Goal: Task Accomplishment & Management: Manage account settings

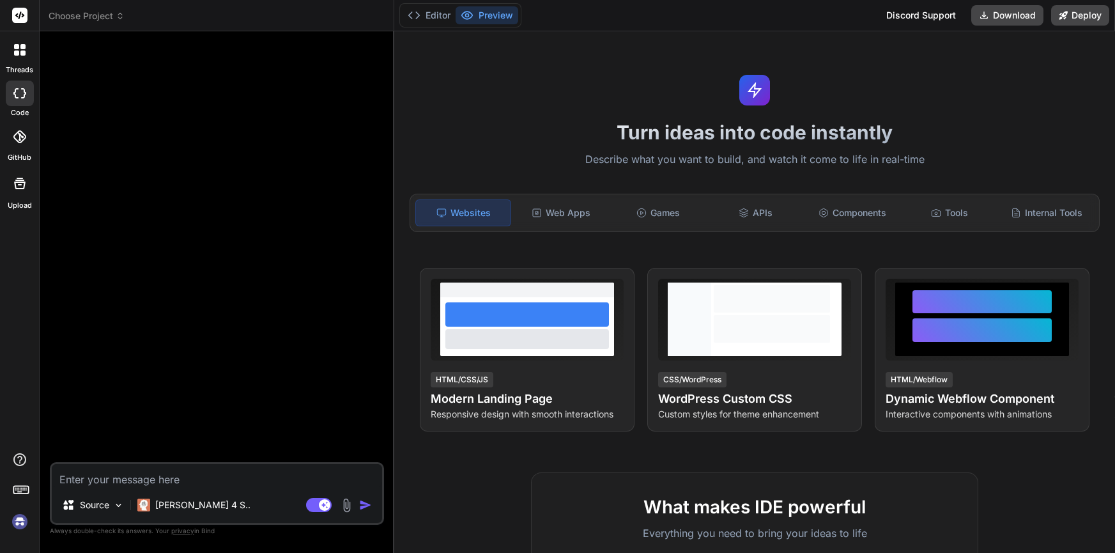
click at [13, 20] on rect at bounding box center [19, 15] width 15 height 15
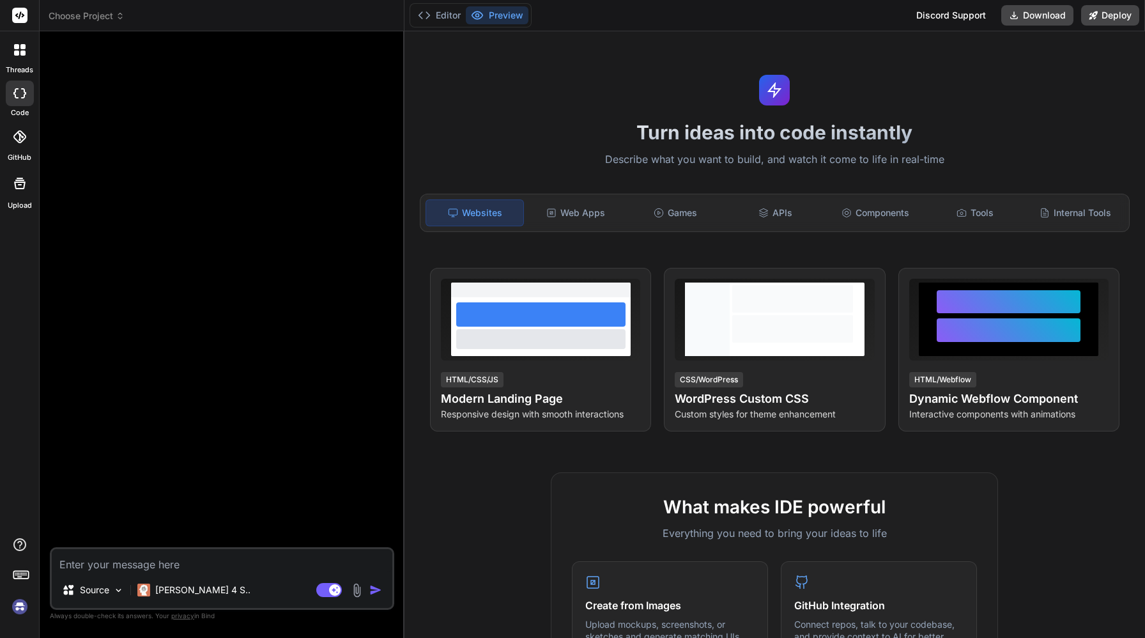
click at [28, 552] on img at bounding box center [20, 606] width 22 height 22
type textarea "x"
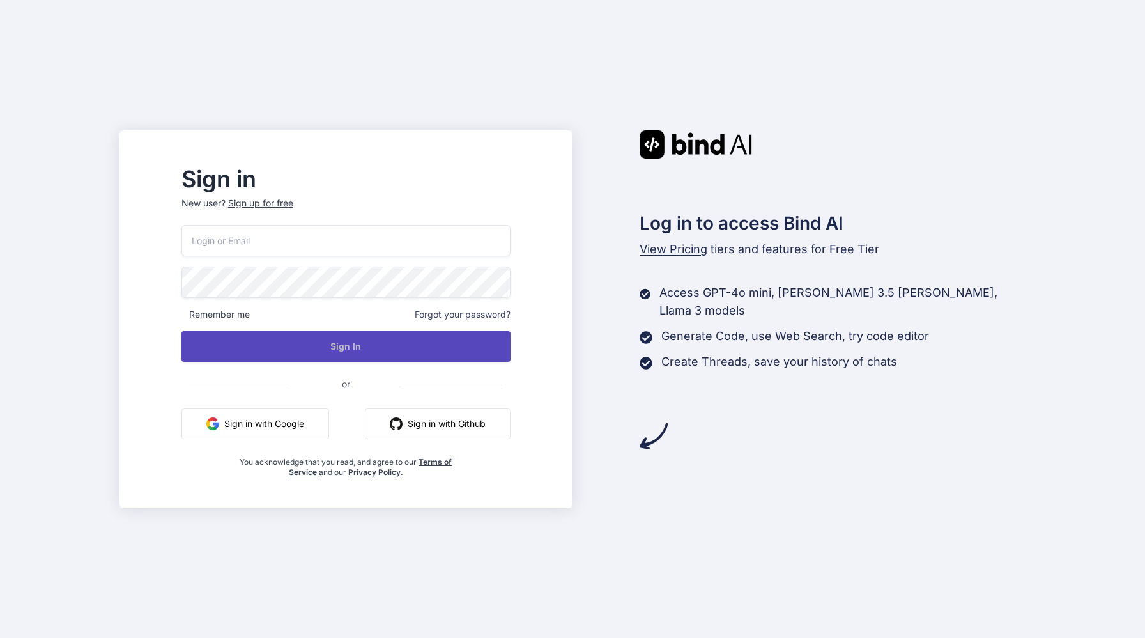
type input "zakchens@gmail.com"
click at [368, 346] on button "Sign In" at bounding box center [345, 346] width 329 height 31
click at [367, 344] on button "Sign In" at bounding box center [345, 346] width 329 height 31
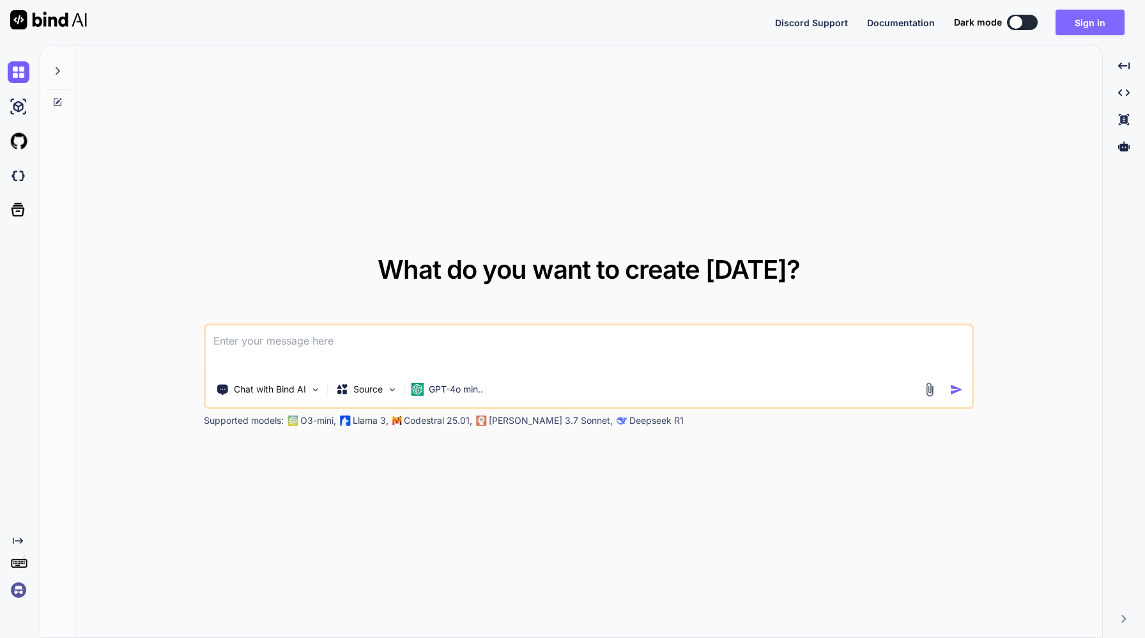
click at [1098, 20] on button "Sign in" at bounding box center [1090, 23] width 69 height 26
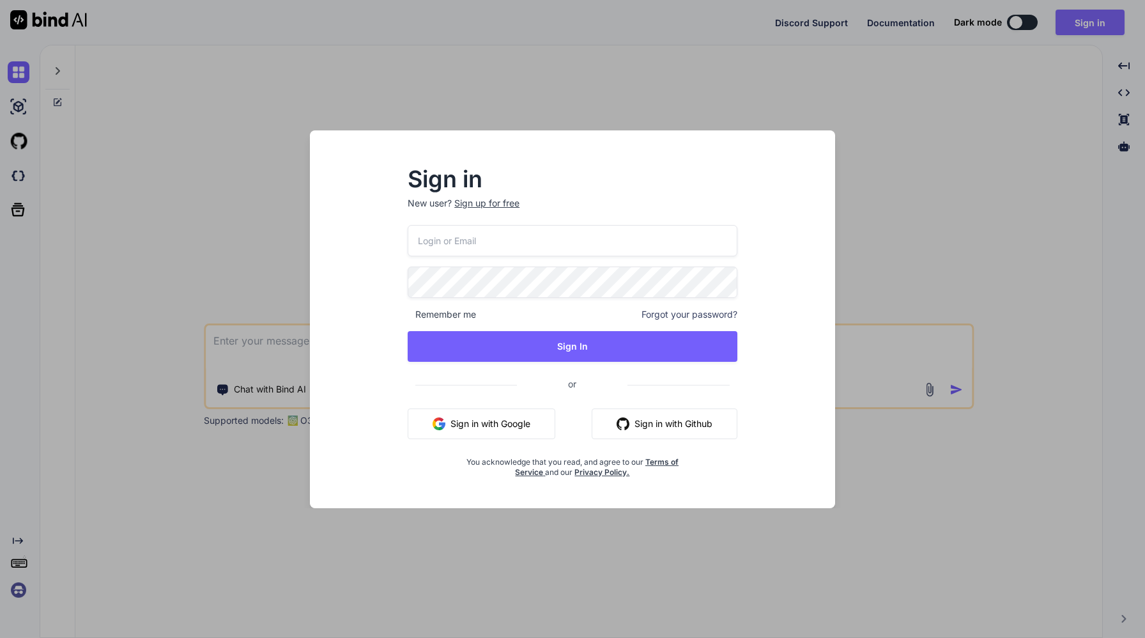
type input "zakchens@gmail.com"
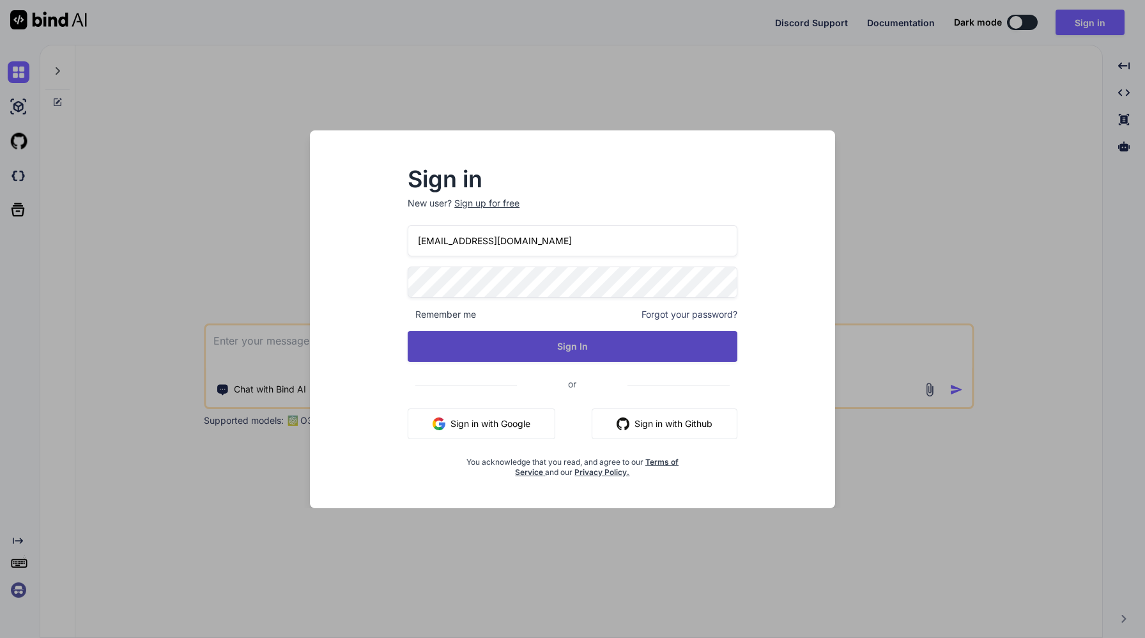
click at [592, 343] on button "Sign In" at bounding box center [573, 346] width 330 height 31
click at [575, 348] on button "Sign In" at bounding box center [573, 346] width 330 height 31
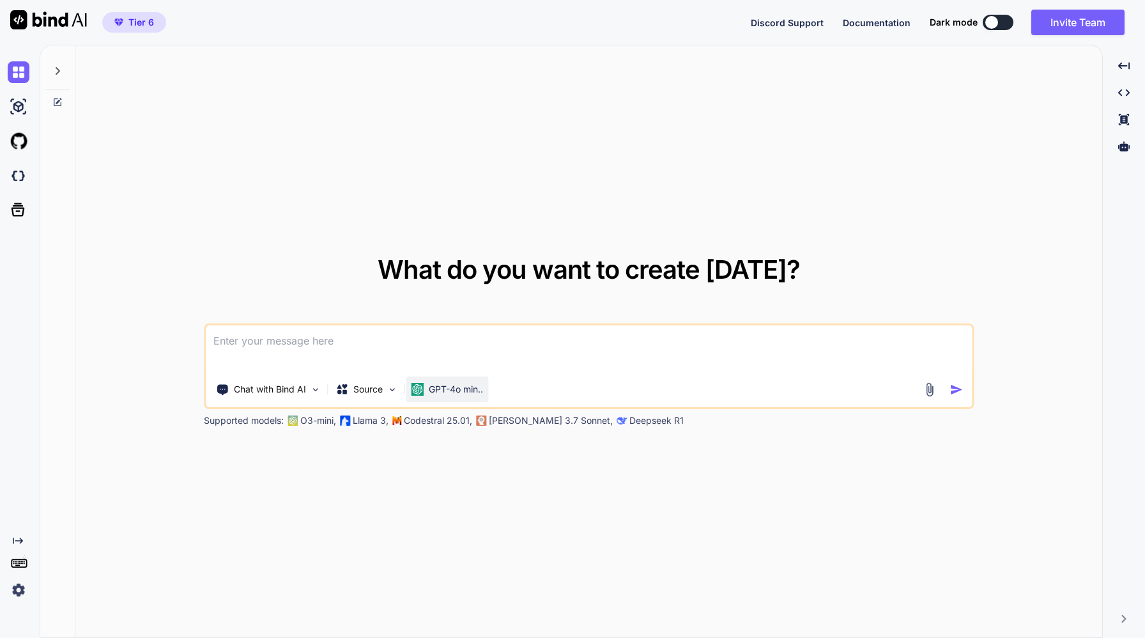
click at [464, 387] on p "GPT-4o min.." at bounding box center [456, 389] width 54 height 13
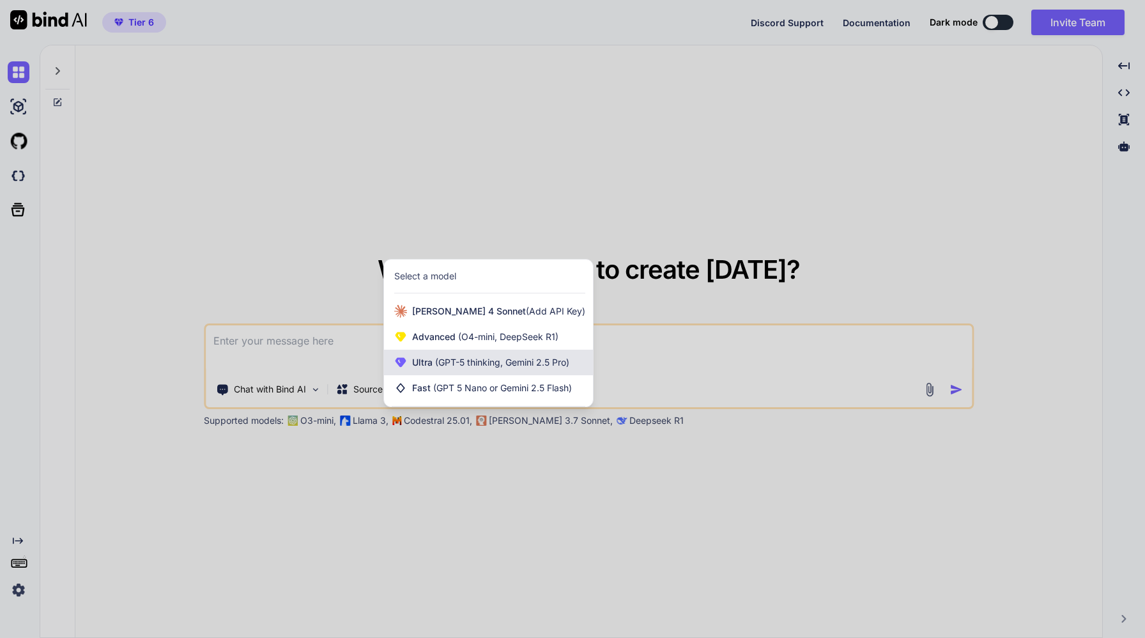
click at [470, 360] on span "(GPT-5 thinking, Gemini 2.5 Pro)" at bounding box center [501, 362] width 137 height 11
type textarea "x"
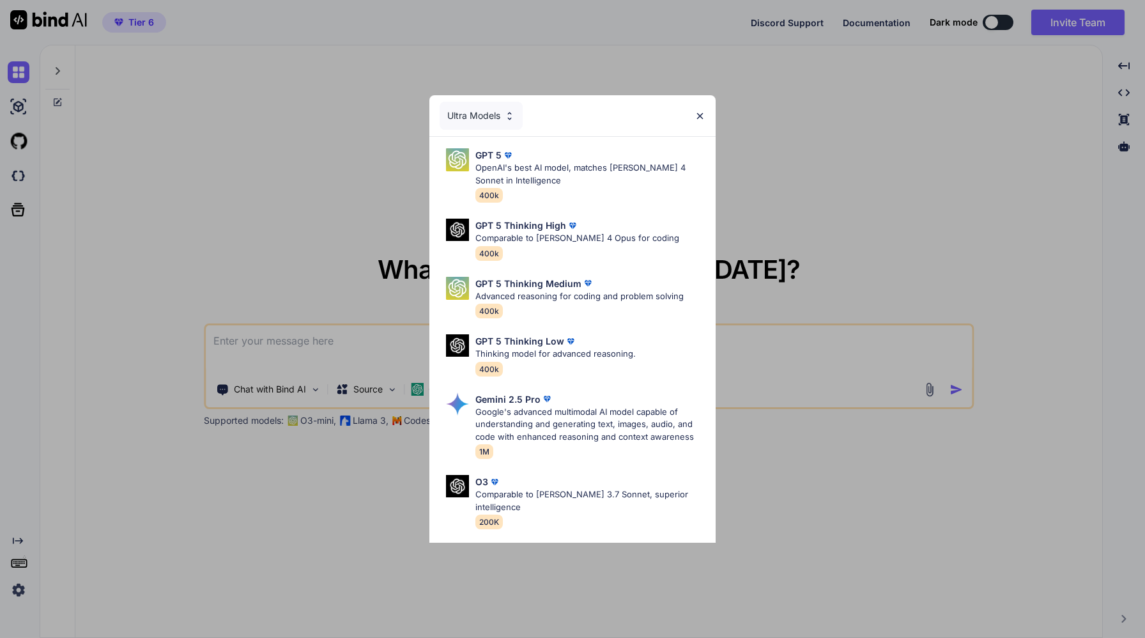
click at [233, 200] on div "Ultra Models GPT 5 OpenAI's best AI model, matches Claude 4 Sonnet in Intellige…" at bounding box center [572, 319] width 1145 height 638
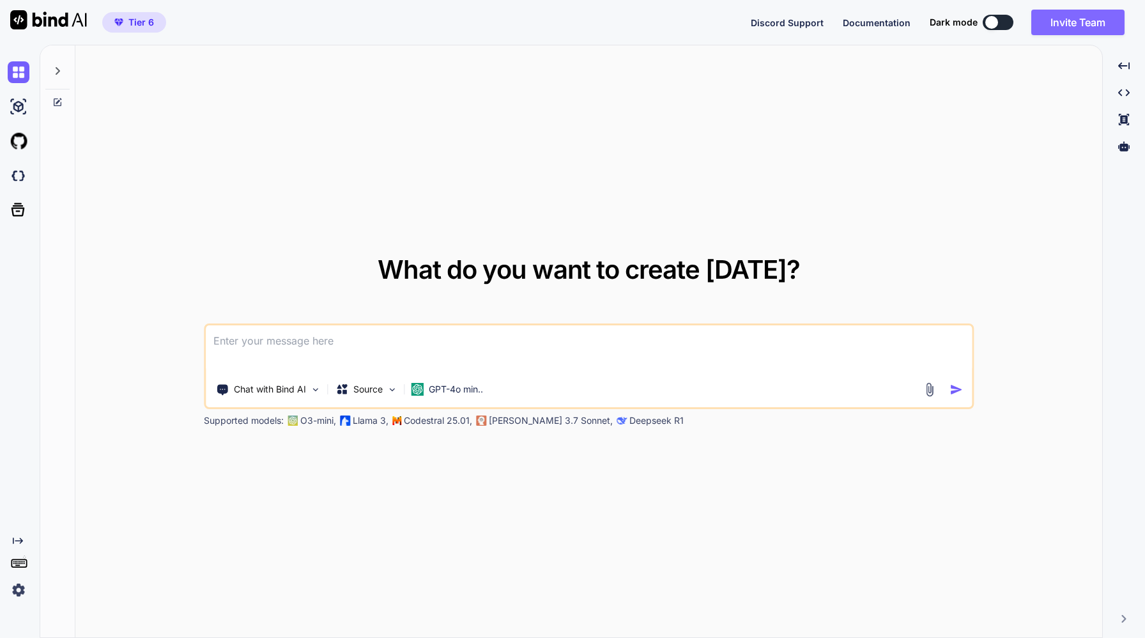
click at [1082, 24] on button "Invite Team" at bounding box center [1077, 23] width 93 height 26
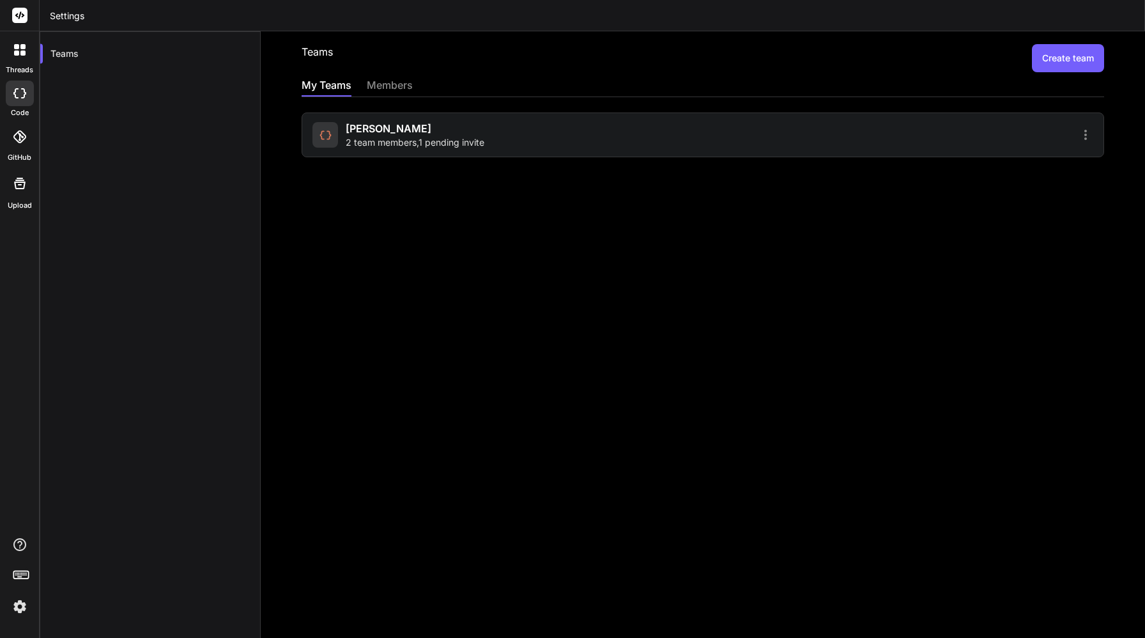
click at [494, 142] on div "Chan 2 team members , 1 pending invite" at bounding box center [505, 135] width 387 height 28
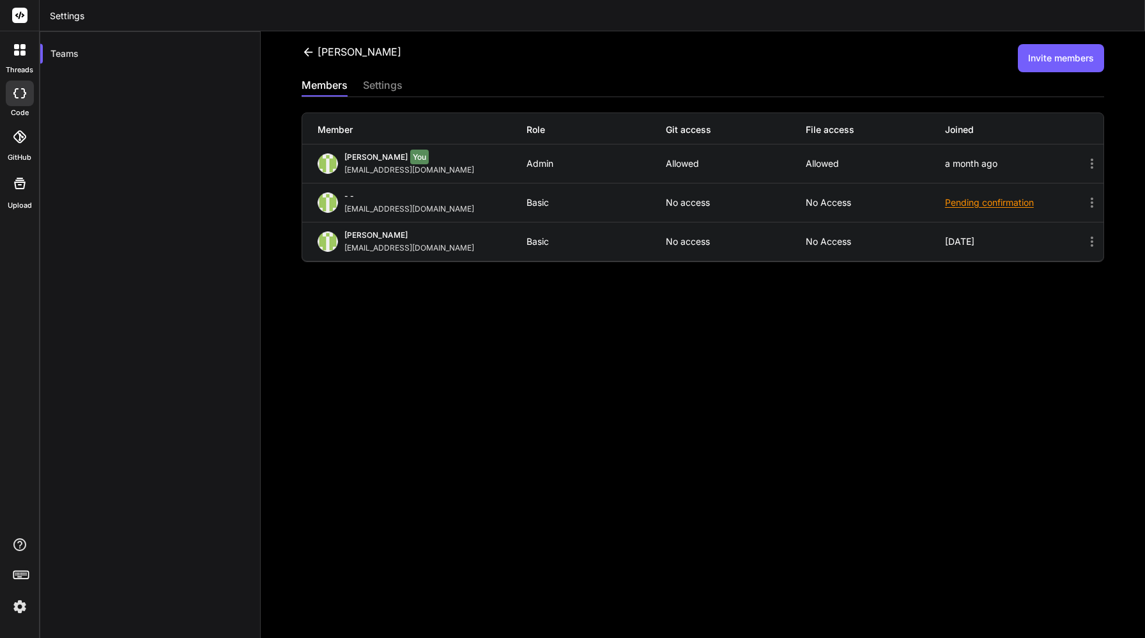
click at [22, 17] on rect at bounding box center [19, 15] width 15 height 15
click at [17, 608] on img at bounding box center [20, 606] width 22 height 22
